Goal: Task Accomplishment & Management: Manage account settings

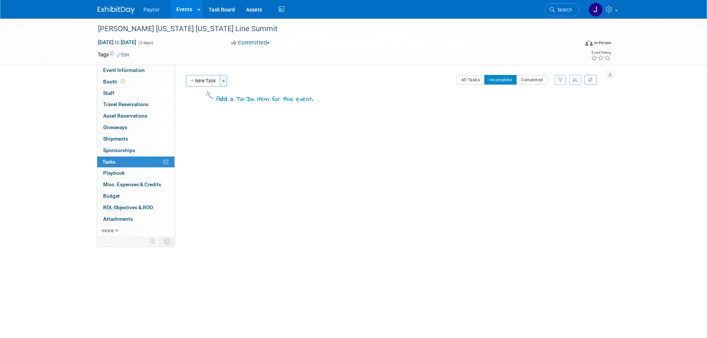
click at [225, 79] on button "Toggle Dropdown" at bounding box center [223, 81] width 7 height 12
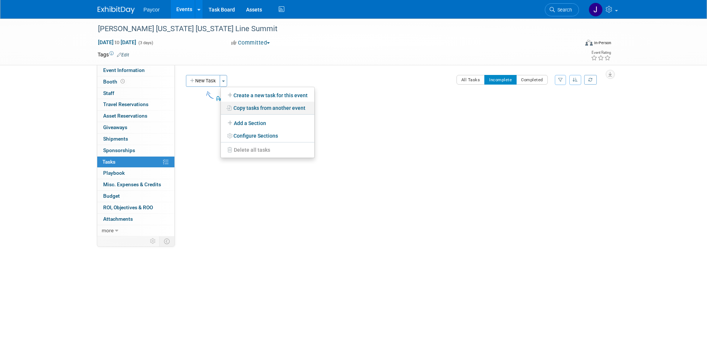
click at [251, 109] on link "Copy tasks from another event" at bounding box center [268, 108] width 94 height 13
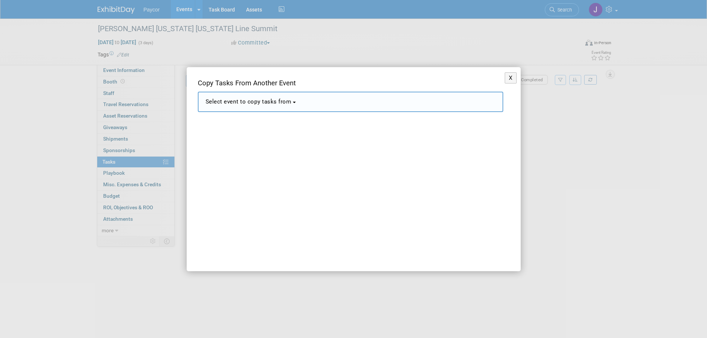
click at [256, 102] on span "Select event to copy tasks from" at bounding box center [249, 101] width 86 height 7
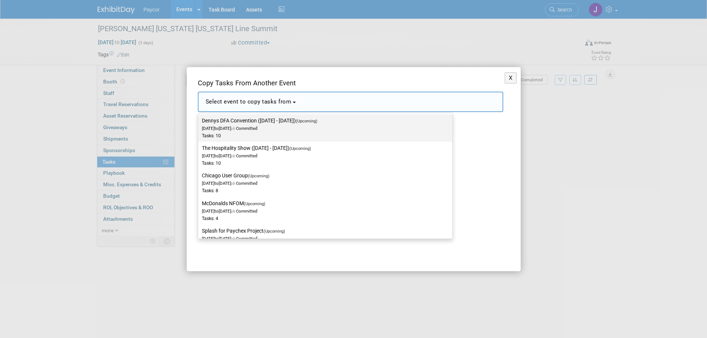
scroll to position [148, 0]
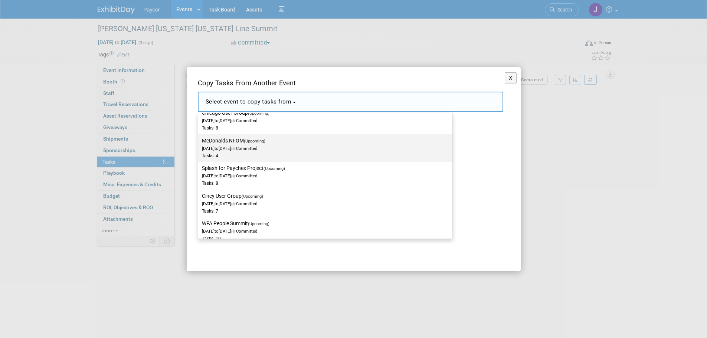
click at [241, 157] on div "Tasks: 4" at bounding box center [320, 156] width 236 height 6
click at [199, 143] on input "McDonalds NFOM (Upcoming) [DATE] to [DATE] Committed Tasks: 4" at bounding box center [196, 140] width 5 height 5
select select "11156102"
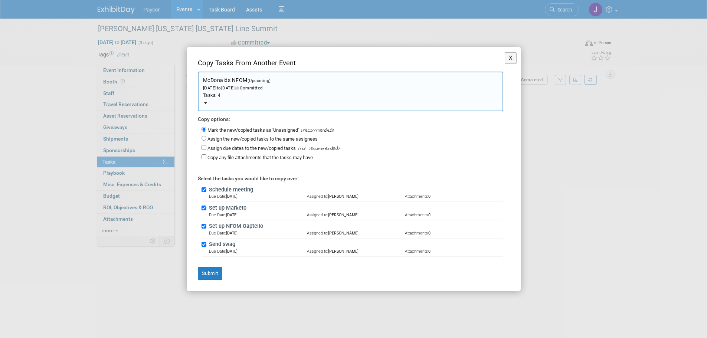
click at [230, 137] on label "Assign the new/copied tasks to the same assignees" at bounding box center [262, 139] width 110 height 6
click at [206, 137] on input "Assign the new/copied tasks to the same assignees" at bounding box center [203, 138] width 5 height 5
radio input "true"
click at [206, 148] on input "Assign due dates to the new/copied tasks" at bounding box center [203, 147] width 5 height 5
checkbox input "true"
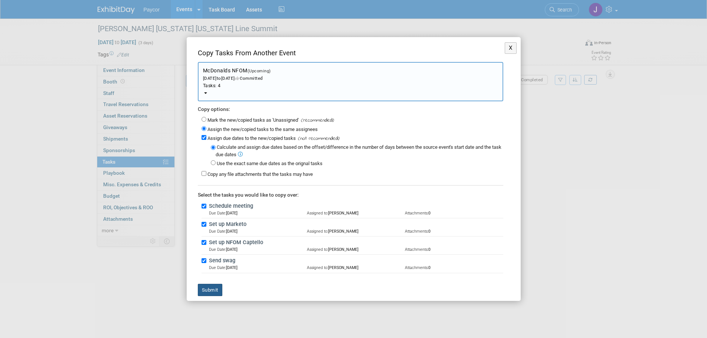
click at [208, 289] on button "Submit" at bounding box center [210, 290] width 24 height 13
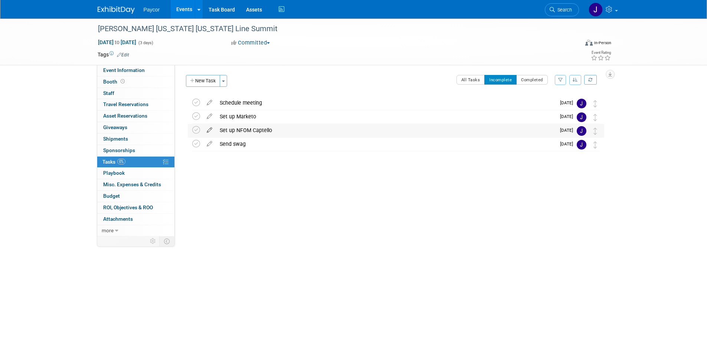
click at [209, 131] on icon at bounding box center [209, 128] width 13 height 9
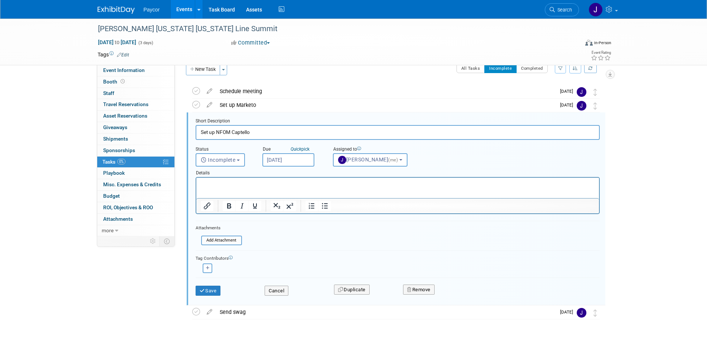
scroll to position [15, 0]
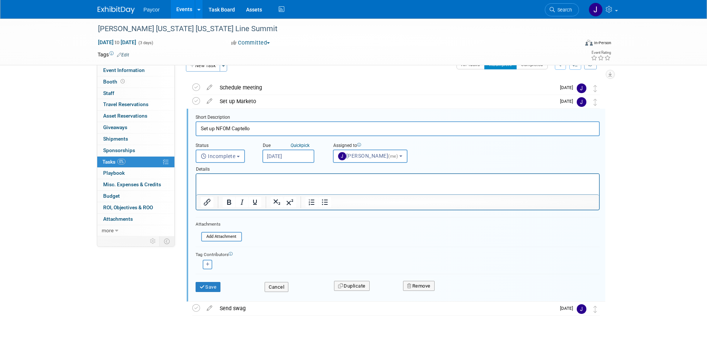
drag, startPoint x: 229, startPoint y: 130, endPoint x: 217, endPoint y: 130, distance: 11.9
click at [217, 130] on input "Set up NFOM Captello" at bounding box center [398, 128] width 404 height 14
type input "Set up Captello"
click at [211, 284] on button "Save" at bounding box center [208, 287] width 25 height 10
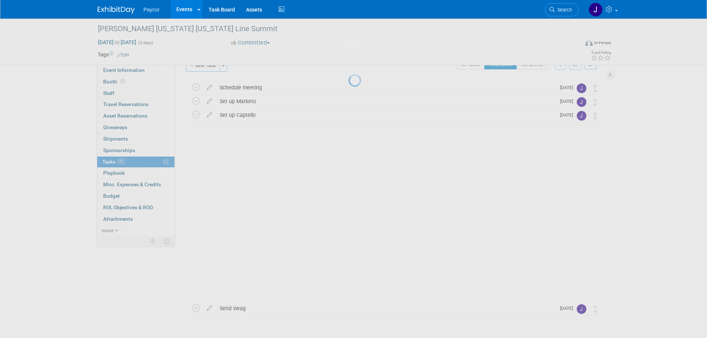
scroll to position [0, 0]
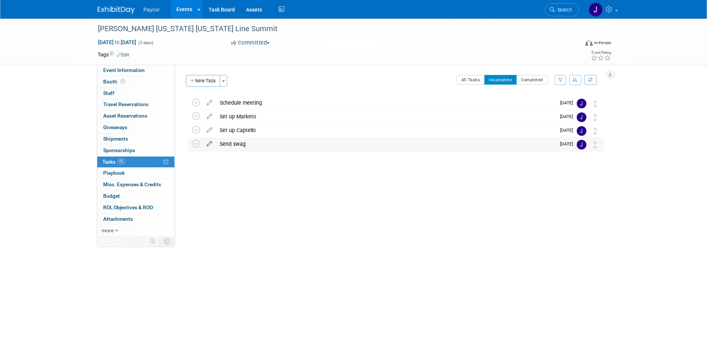
click at [210, 145] on icon at bounding box center [209, 142] width 13 height 9
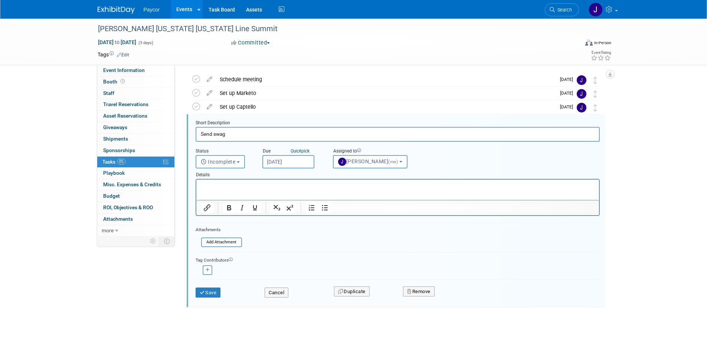
scroll to position [29, 0]
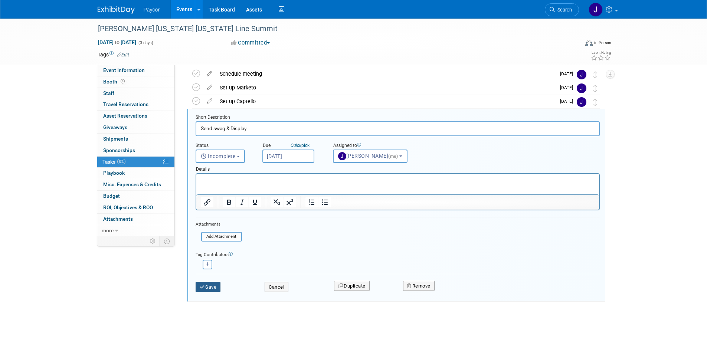
type input "Send swag & Display"
click at [207, 287] on button "Save" at bounding box center [208, 287] width 25 height 10
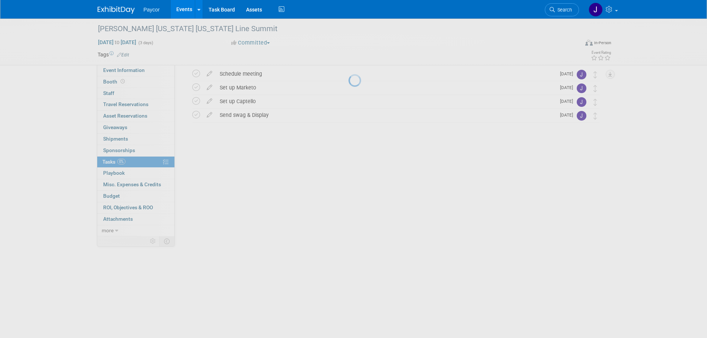
scroll to position [0, 0]
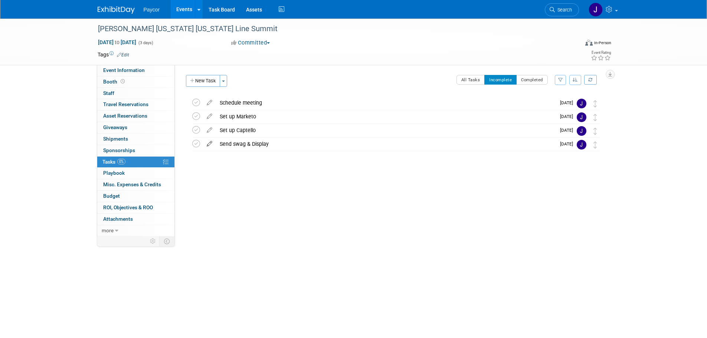
click at [209, 144] on icon at bounding box center [209, 142] width 13 height 9
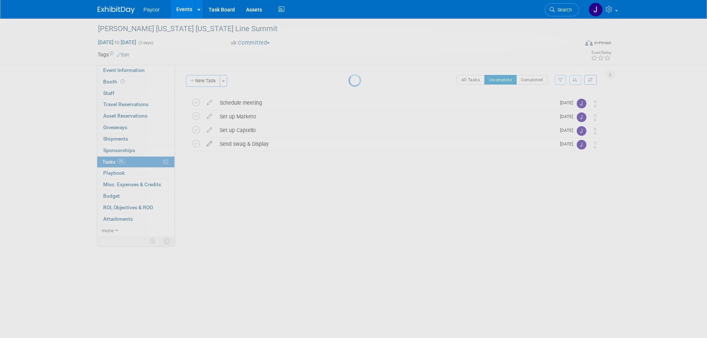
select select "10"
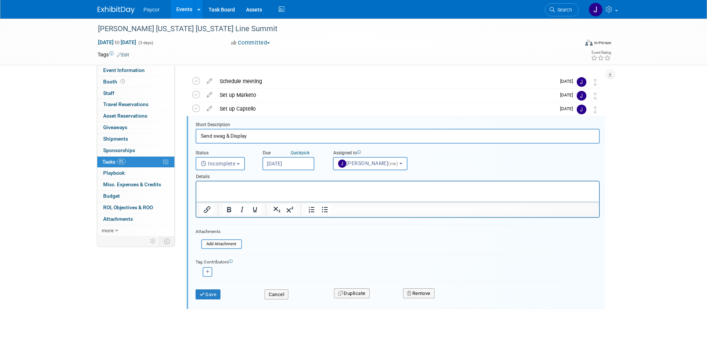
scroll to position [29, 0]
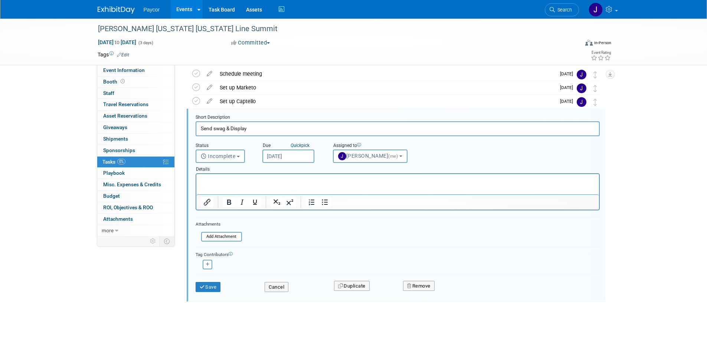
click at [277, 158] on input "[DATE]" at bounding box center [288, 156] width 52 height 13
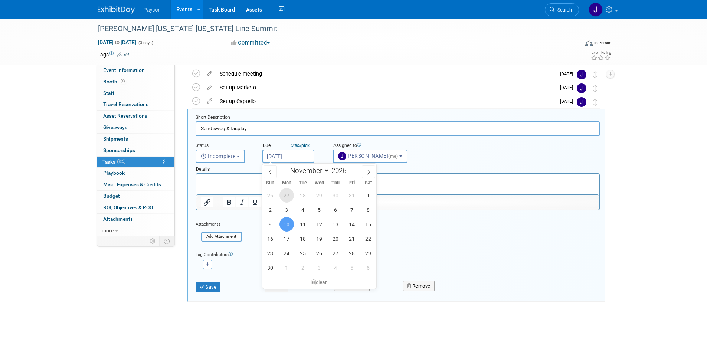
click at [286, 197] on span "27" at bounding box center [286, 195] width 14 height 14
type input "[DATE]"
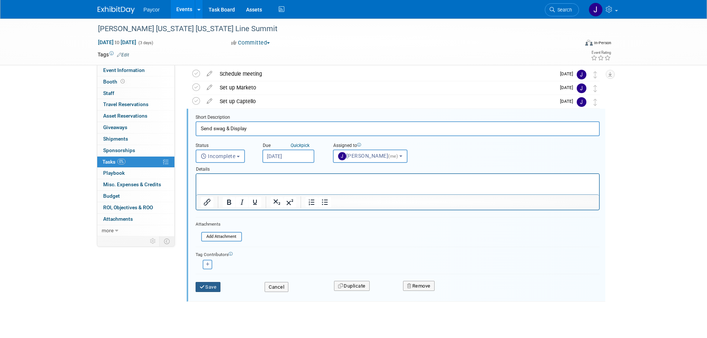
click at [216, 285] on button "Save" at bounding box center [208, 287] width 25 height 10
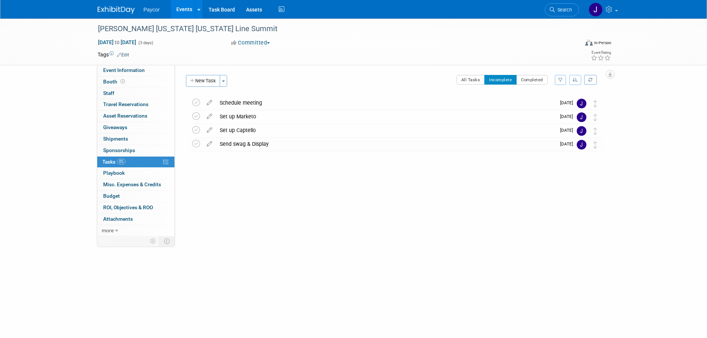
scroll to position [0, 0]
click at [210, 80] on button "New Task" at bounding box center [203, 81] width 34 height 12
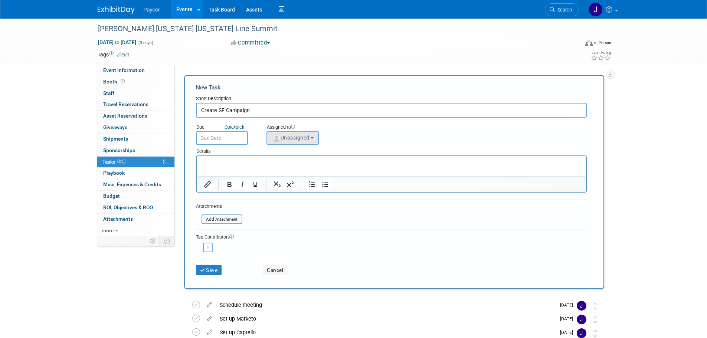
type input "Create SF Campaign"
click at [300, 135] on span "Unassigned" at bounding box center [291, 138] width 38 height 6
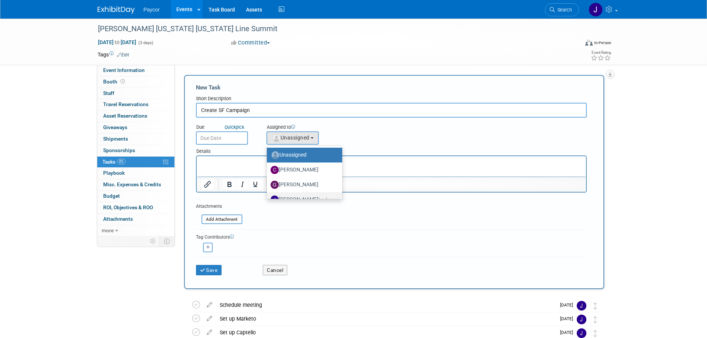
click at [301, 195] on label "[PERSON_NAME] (me)" at bounding box center [302, 200] width 64 height 12
click at [268, 196] on input "[PERSON_NAME] (me)" at bounding box center [265, 198] width 5 height 5
select select "5fa4a4d0-7ecb-44c4-b541-fab562a46234"
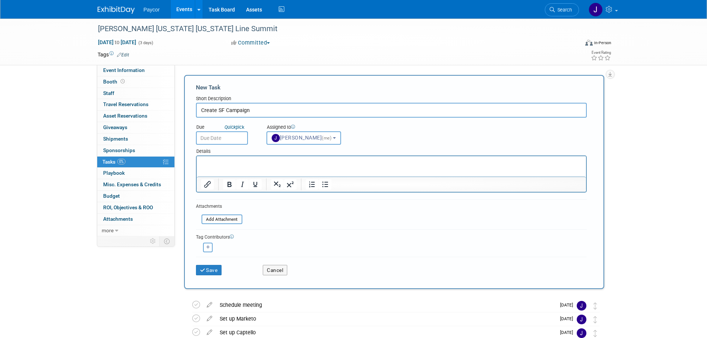
click at [228, 137] on input "text" at bounding box center [222, 137] width 52 height 13
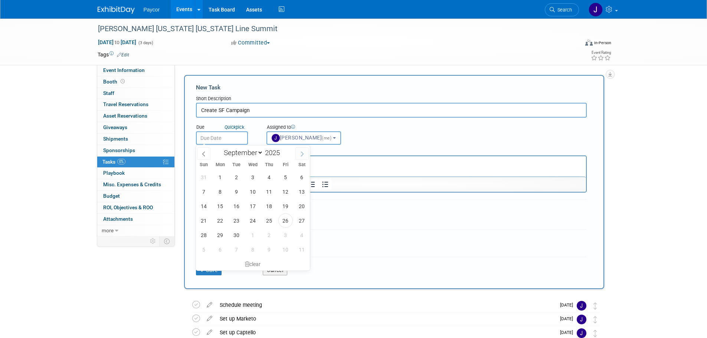
click at [302, 153] on icon at bounding box center [302, 154] width 3 height 5
select select "9"
click at [282, 191] on span "10" at bounding box center [285, 191] width 14 height 14
type input "[DATE]"
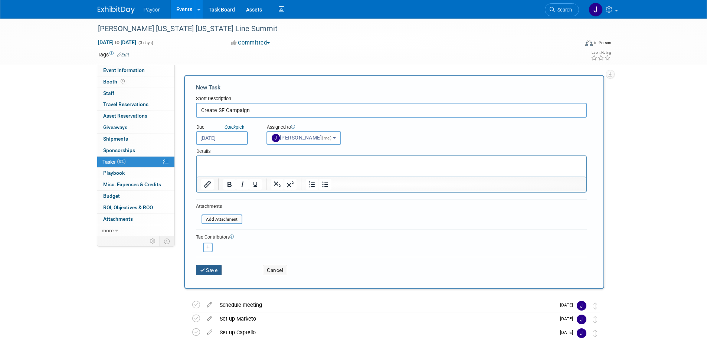
click at [205, 271] on icon "submit" at bounding box center [203, 270] width 6 height 5
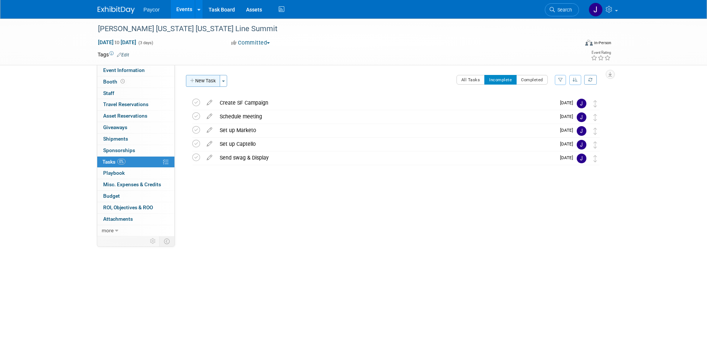
click at [211, 81] on button "New Task" at bounding box center [203, 81] width 34 height 12
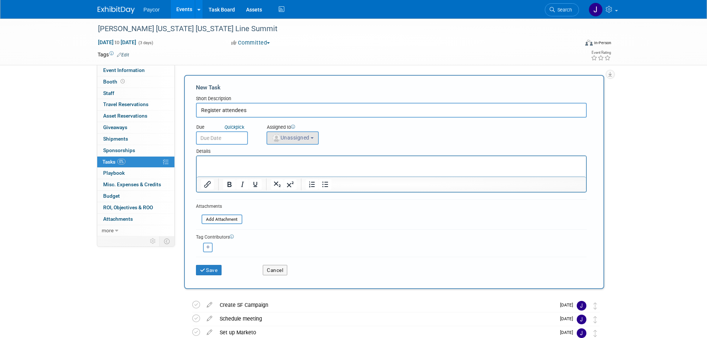
type input "Register attendees"
click at [289, 145] on button "Unassigned" at bounding box center [292, 137] width 53 height 13
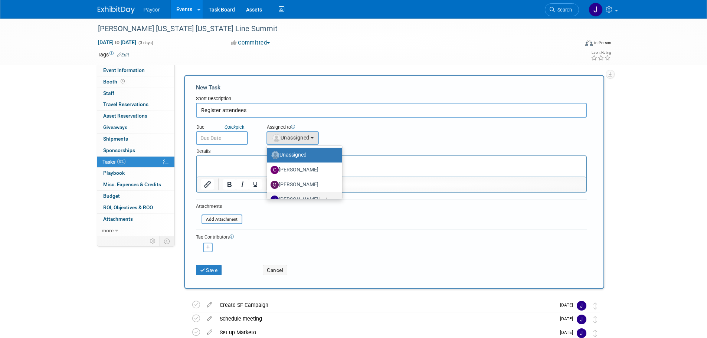
click at [304, 194] on label "[PERSON_NAME] (me)" at bounding box center [302, 200] width 64 height 12
click at [268, 196] on input "[PERSON_NAME] (me)" at bounding box center [265, 198] width 5 height 5
select select "5fa4a4d0-7ecb-44c4-b541-fab562a46234"
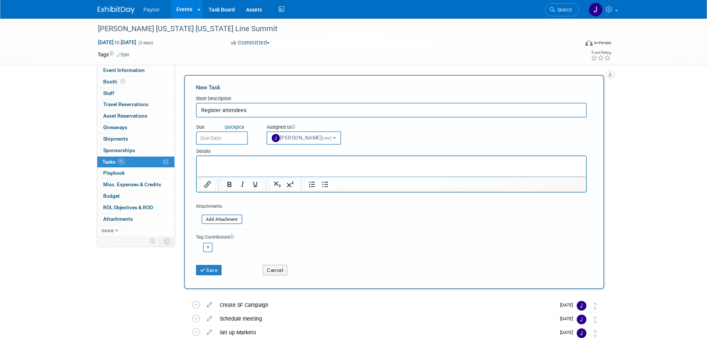
click at [230, 137] on input "text" at bounding box center [222, 137] width 52 height 13
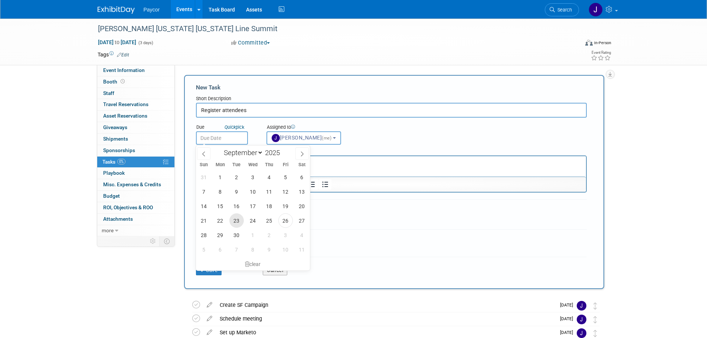
click at [236, 218] on span "23" at bounding box center [236, 220] width 14 height 14
type input "[DATE]"
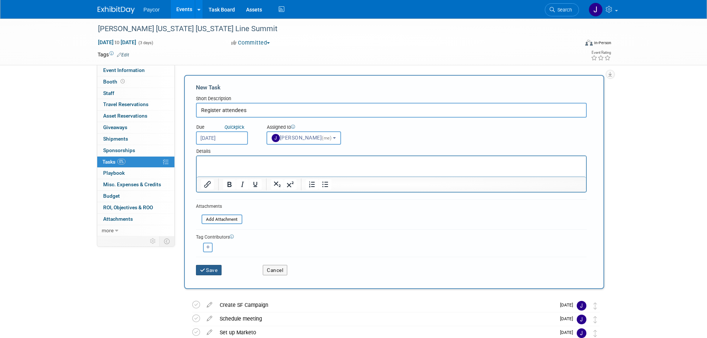
click at [212, 269] on button "Save" at bounding box center [209, 270] width 26 height 10
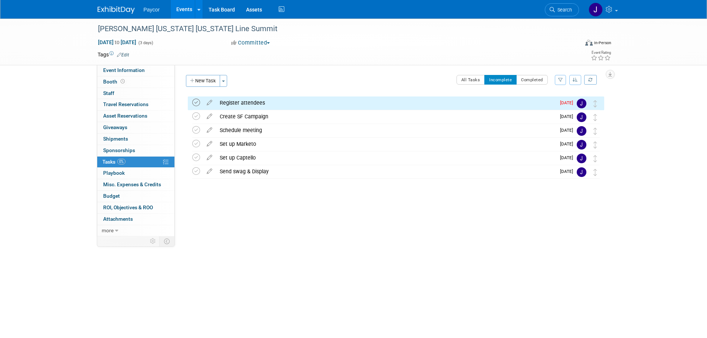
click at [195, 104] on icon at bounding box center [196, 103] width 8 height 8
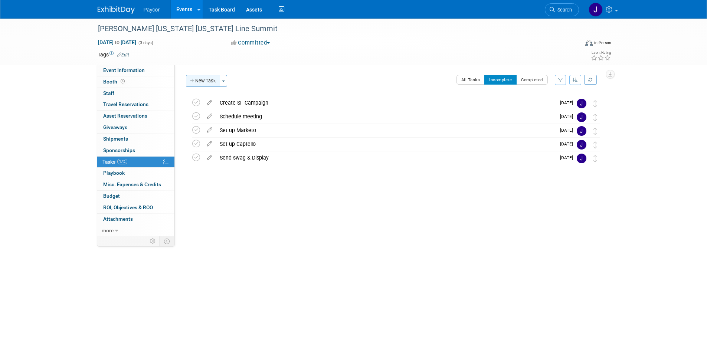
click at [209, 82] on button "New Task" at bounding box center [203, 81] width 34 height 12
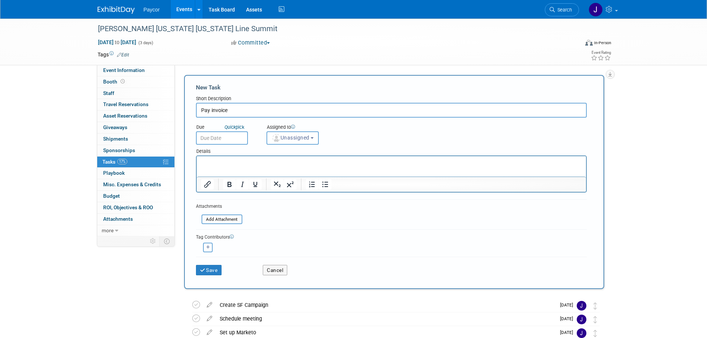
type input "Pay invoice"
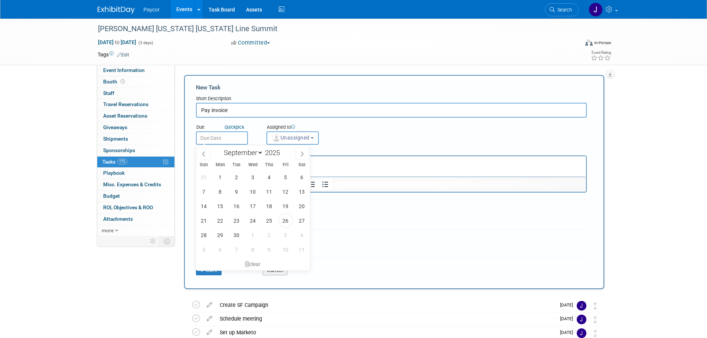
click at [217, 140] on input "text" at bounding box center [222, 137] width 52 height 13
click at [291, 220] on span "26" at bounding box center [285, 220] width 14 height 14
type input "[DATE]"
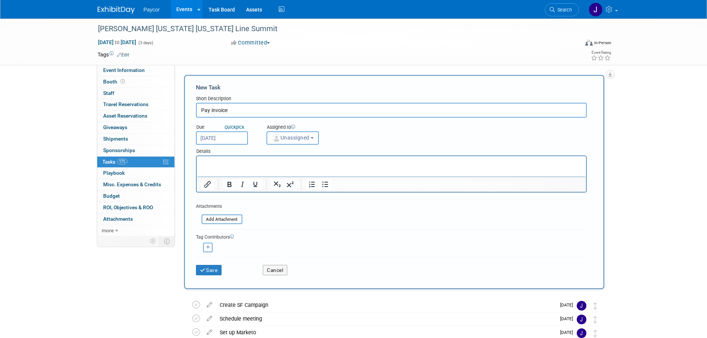
click at [288, 135] on span "Unassigned" at bounding box center [291, 138] width 38 height 6
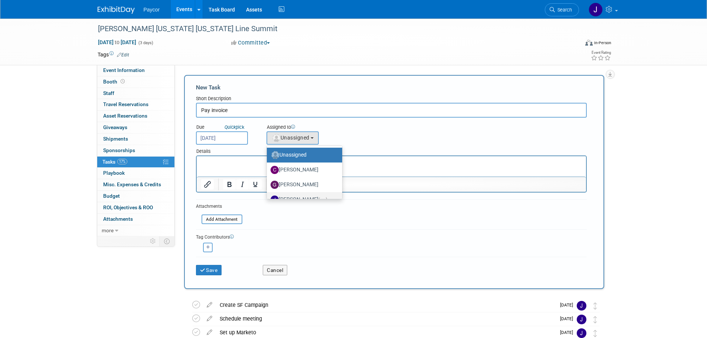
click at [292, 196] on label "[PERSON_NAME] (me)" at bounding box center [302, 200] width 64 height 12
click at [268, 196] on input "[PERSON_NAME] (me)" at bounding box center [265, 198] width 5 height 5
select select "5fa4a4d0-7ecb-44c4-b541-fab562a46234"
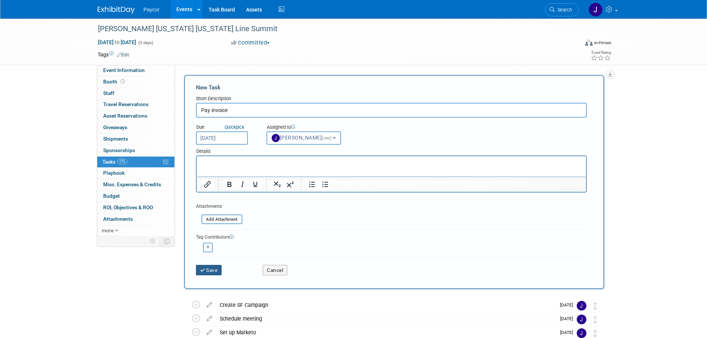
click at [214, 272] on button "Save" at bounding box center [209, 270] width 26 height 10
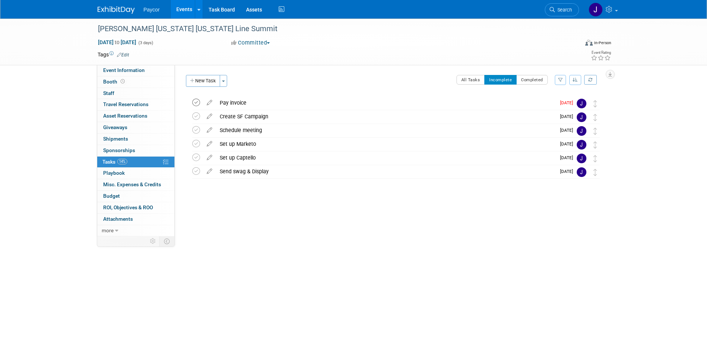
click at [197, 100] on icon at bounding box center [196, 103] width 8 height 8
